Goal: Find specific page/section: Find specific page/section

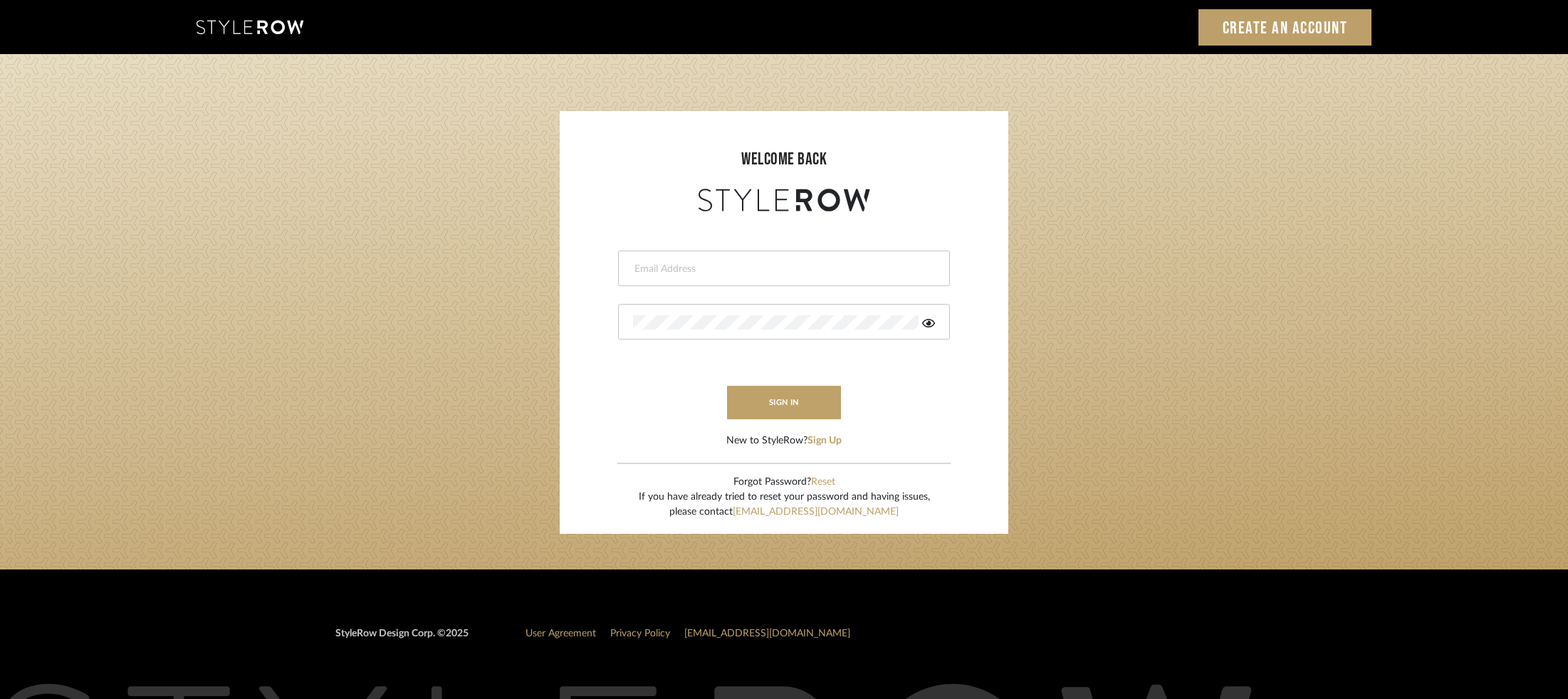
type input "lydia@clothandkind.com"
click at [799, 404] on button "sign in" at bounding box center [784, 401] width 114 height 33
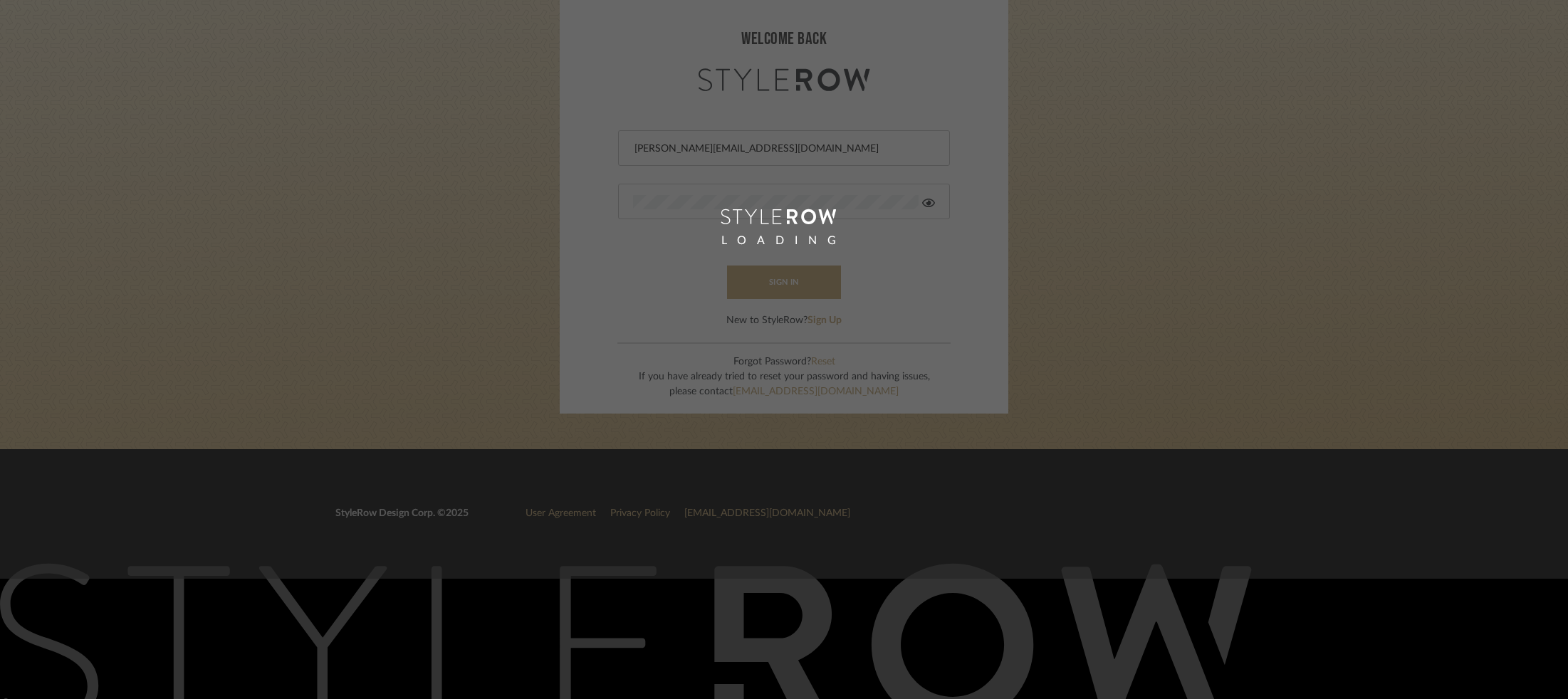
scroll to position [147, 0]
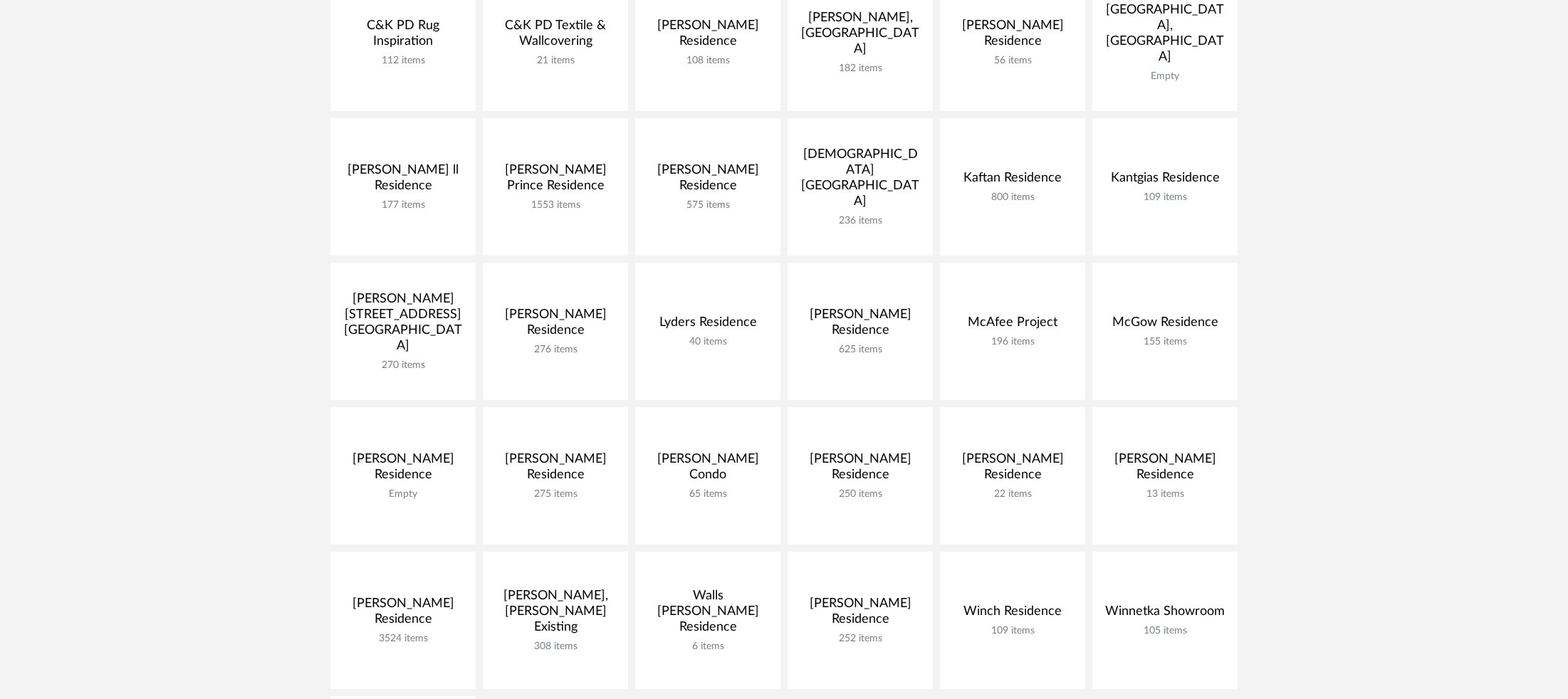
scroll to position [439, 0]
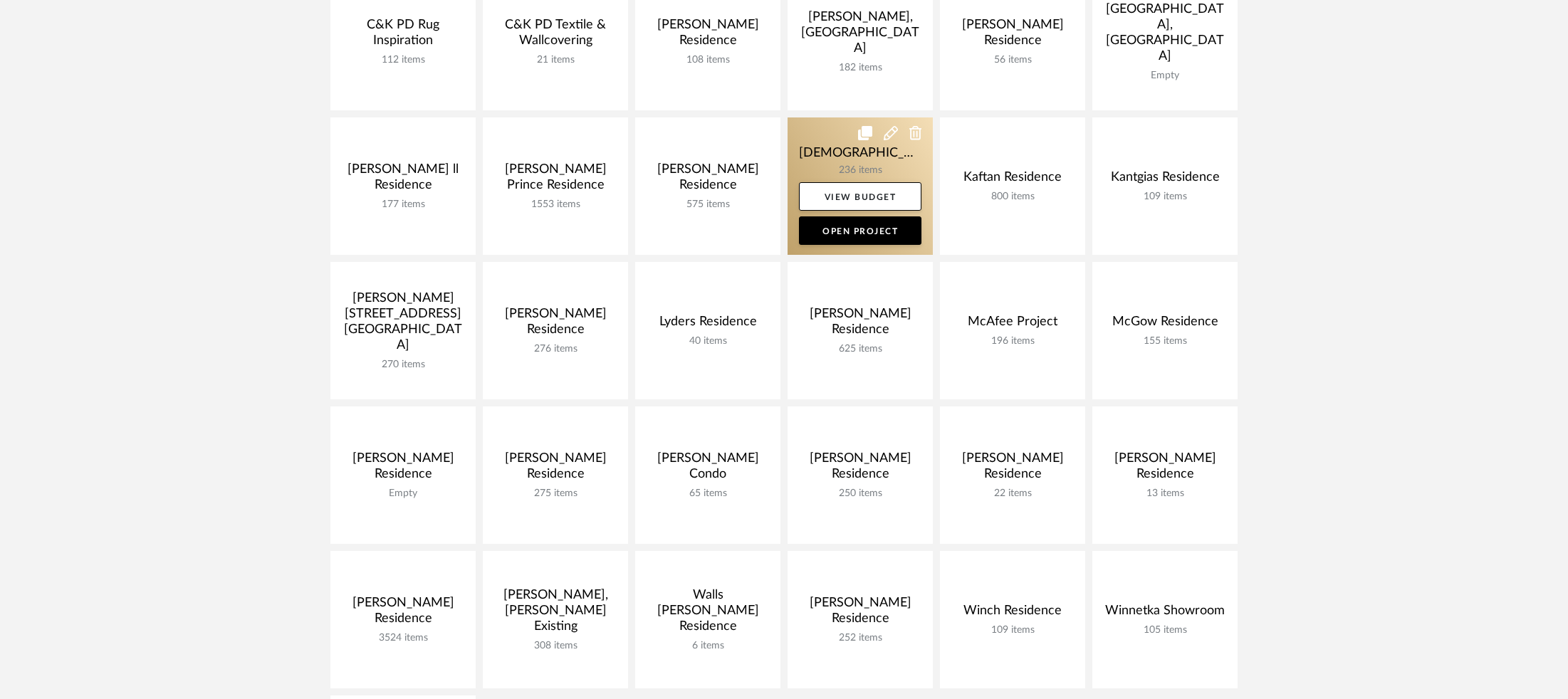
click at [802, 148] on link at bounding box center [860, 186] width 146 height 137
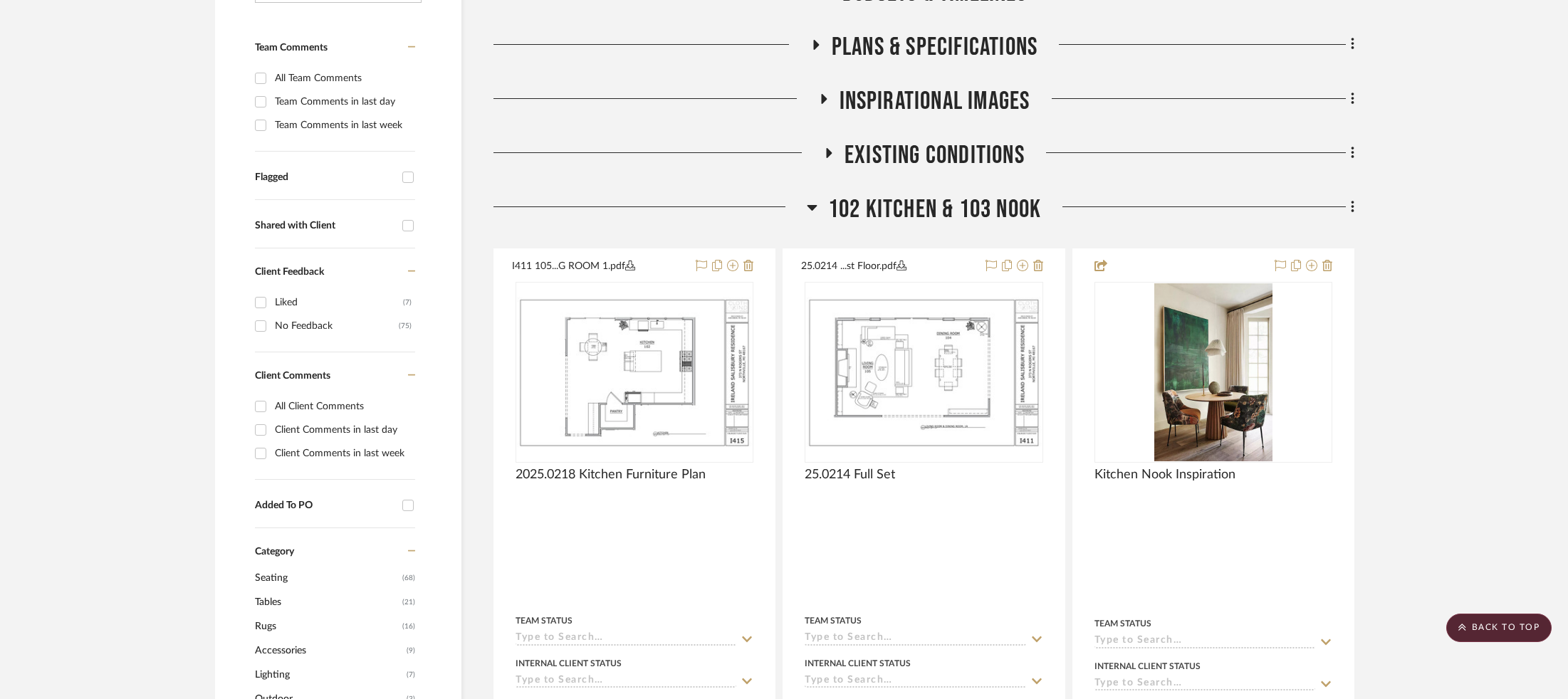
scroll to position [45, 0]
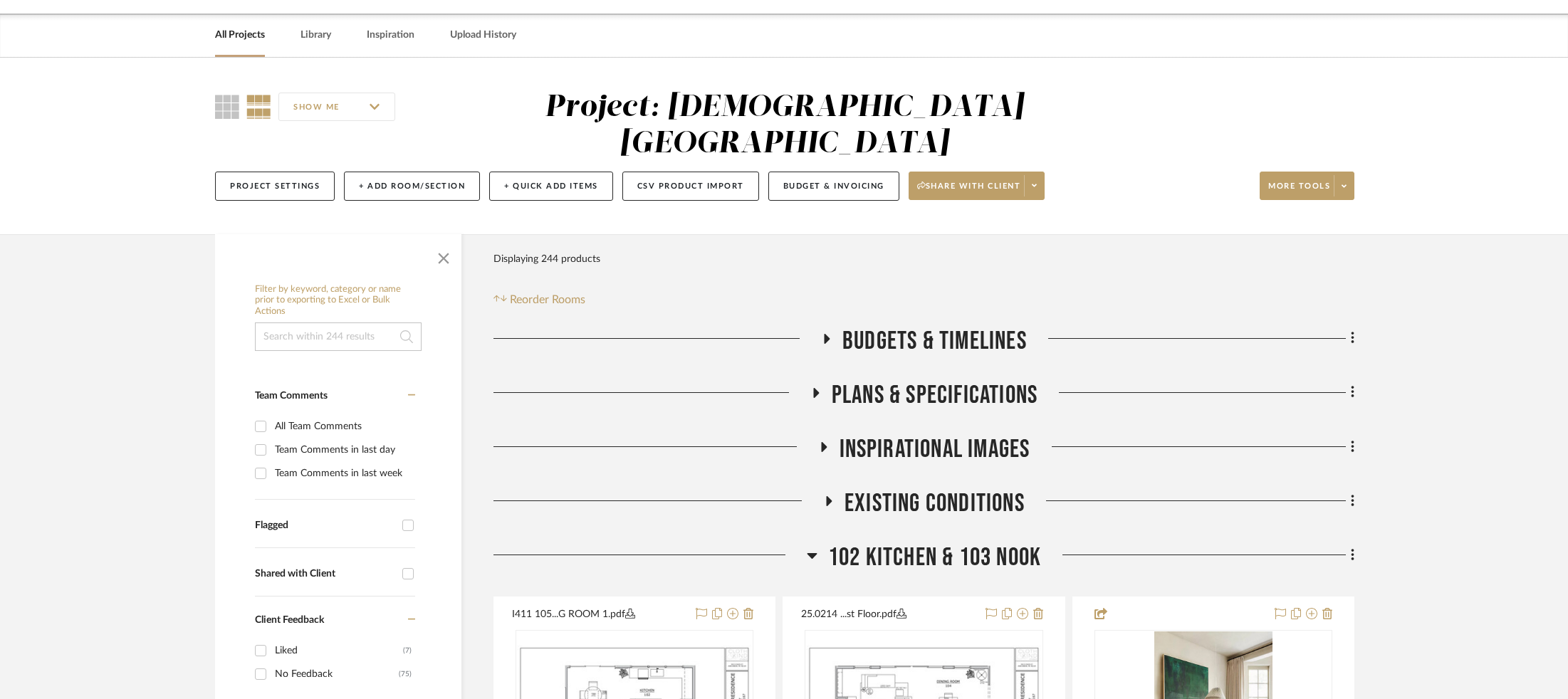
drag, startPoint x: 927, startPoint y: 513, endPoint x: 911, endPoint y: 489, distance: 28.8
click at [927, 543] on span "102 Kitchen & 103 Nook" at bounding box center [934, 558] width 213 height 31
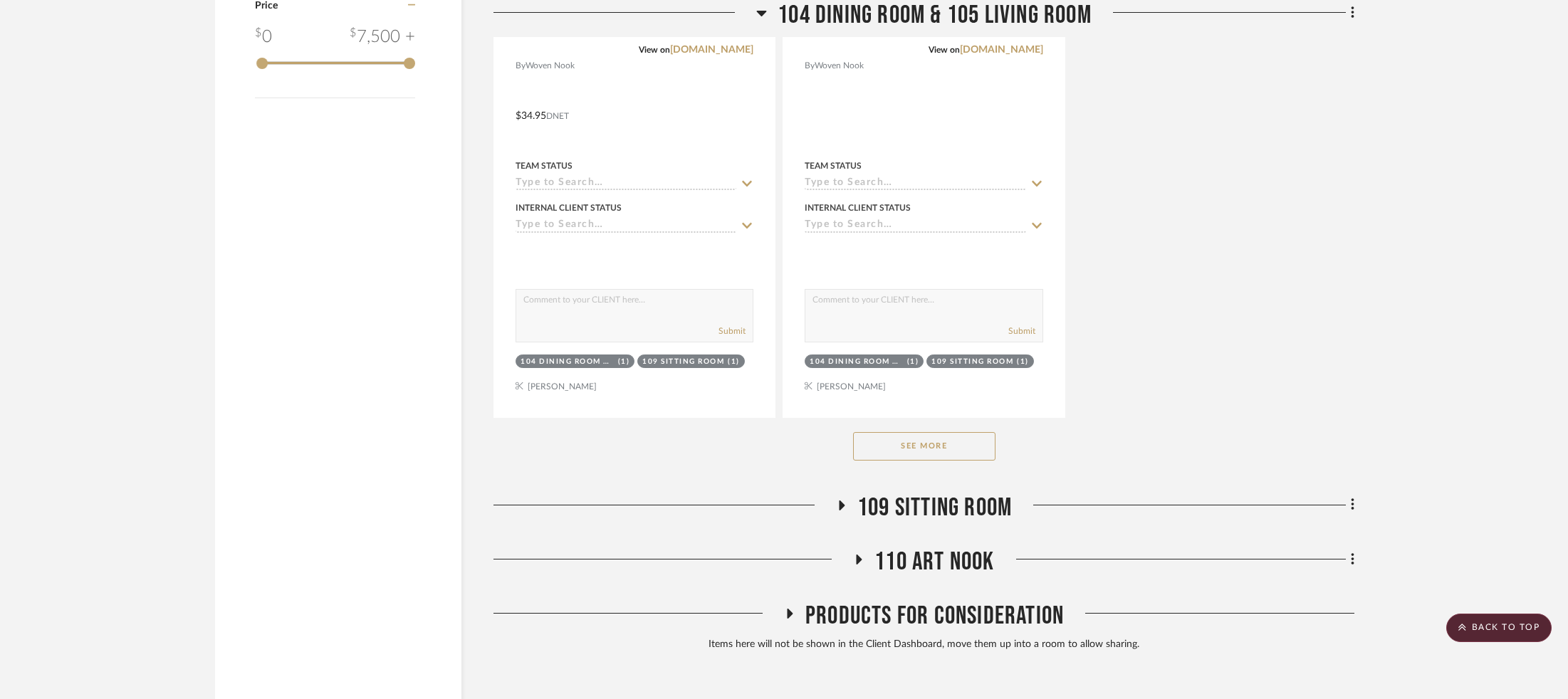
click at [968, 432] on button "See More" at bounding box center [924, 446] width 142 height 28
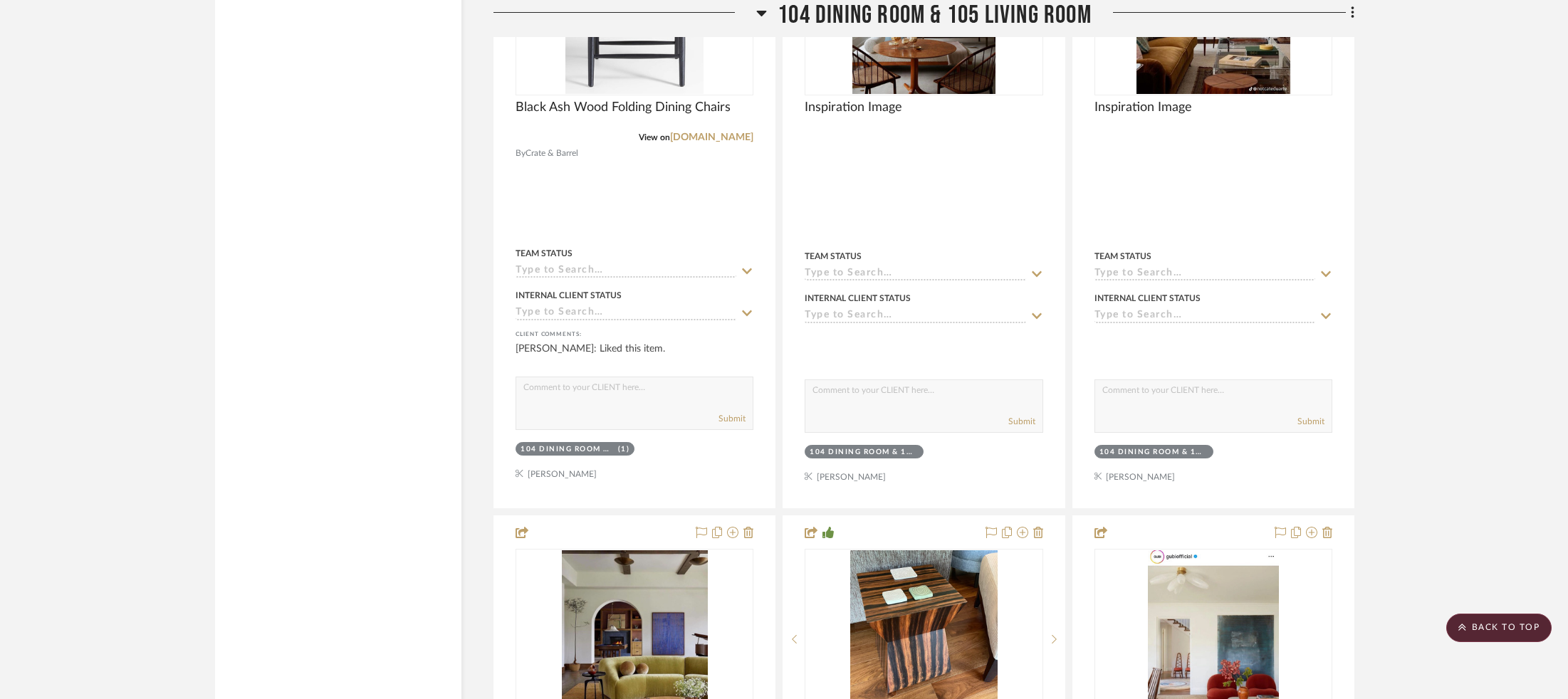
scroll to position [4611, 0]
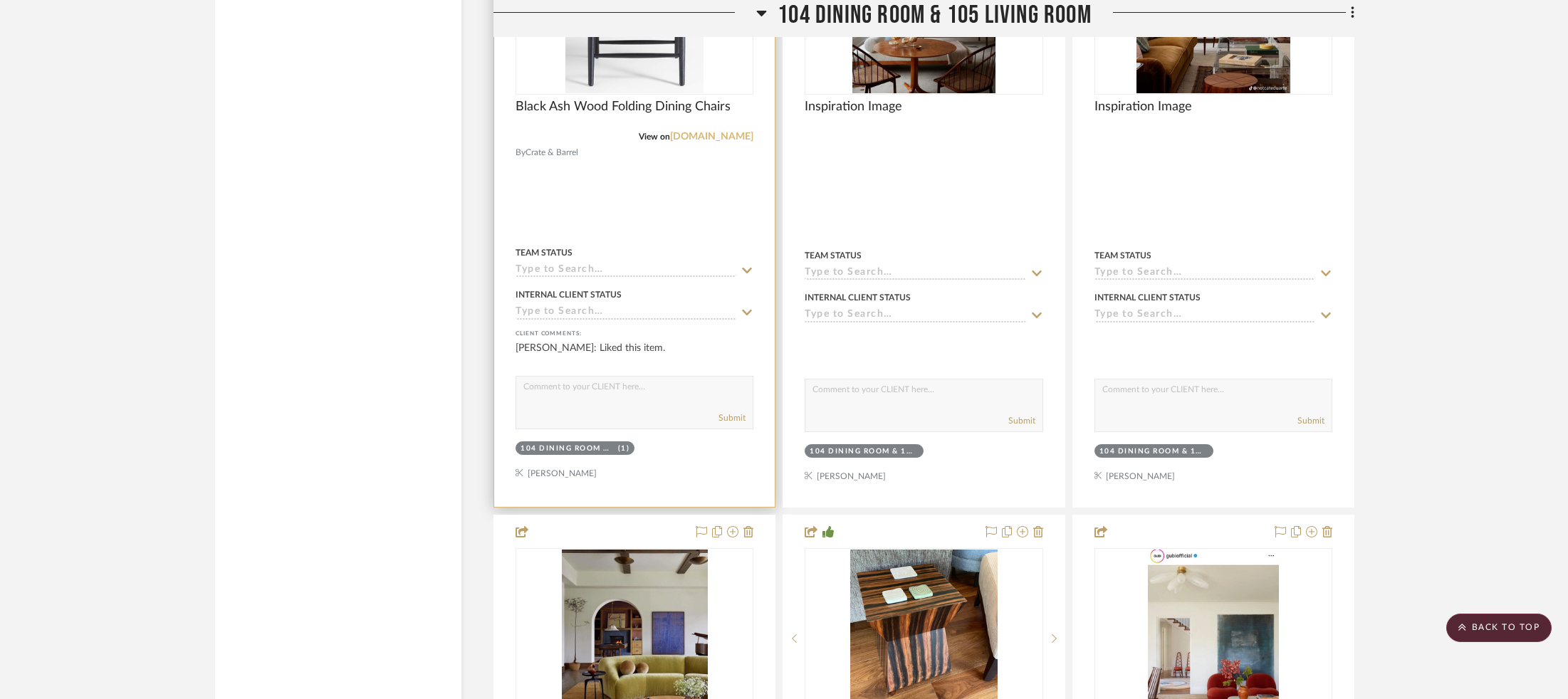
click at [714, 132] on link "[DOMAIN_NAME]" at bounding box center [711, 137] width 83 height 10
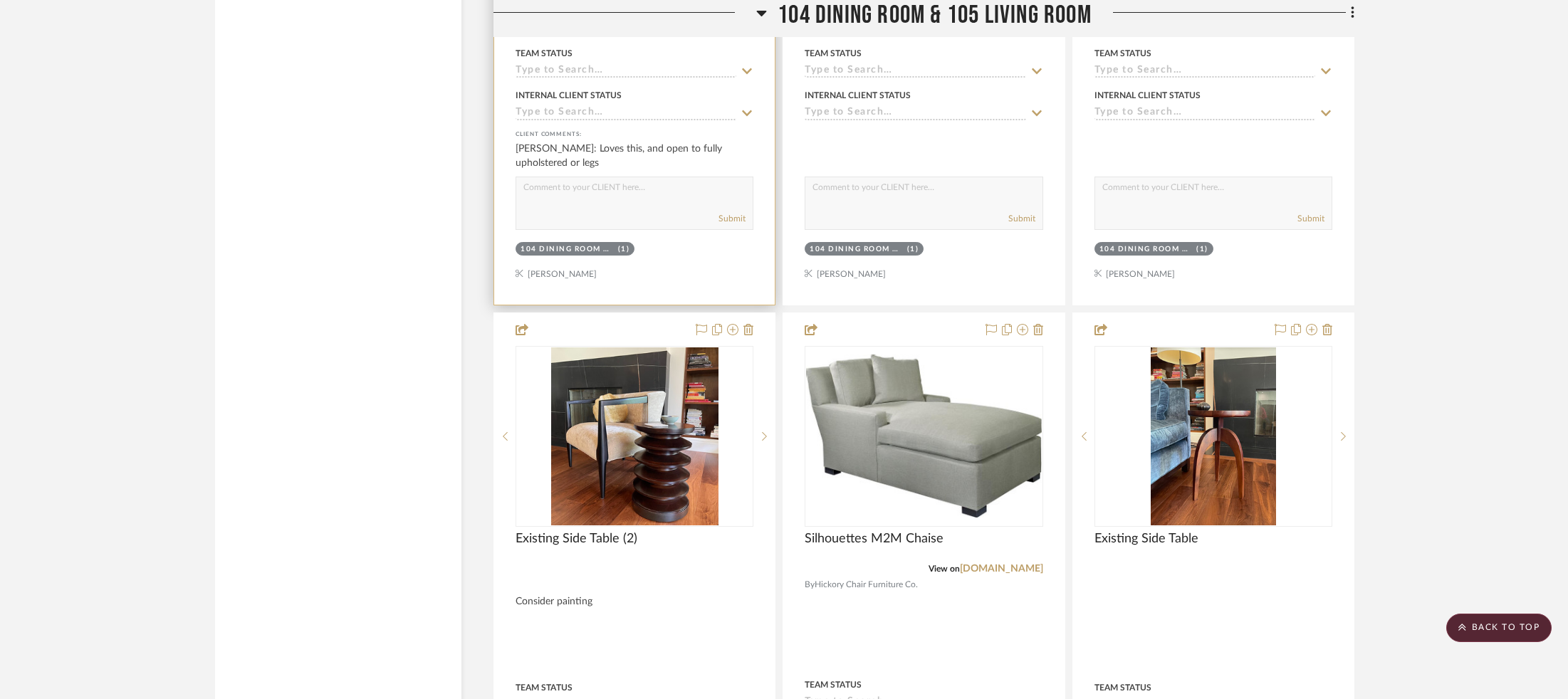
scroll to position [2909, 0]
